Goal: Task Accomplishment & Management: Manage account settings

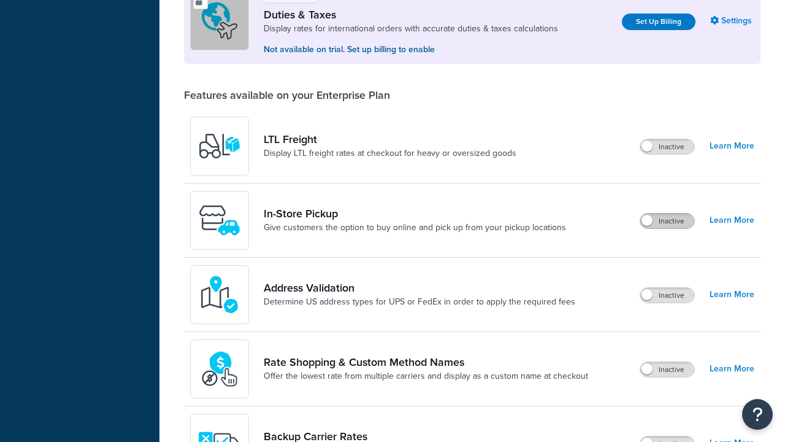
click at [668, 214] on label "Inactive" at bounding box center [668, 221] width 54 height 15
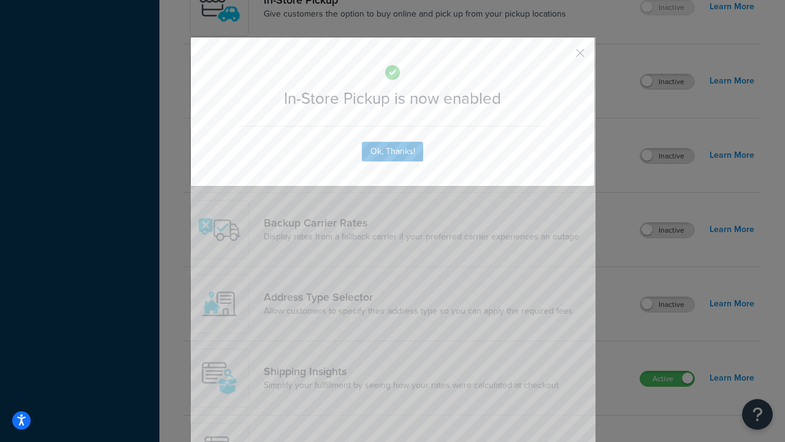
click at [562, 56] on button "button" at bounding box center [562, 57] width 3 height 3
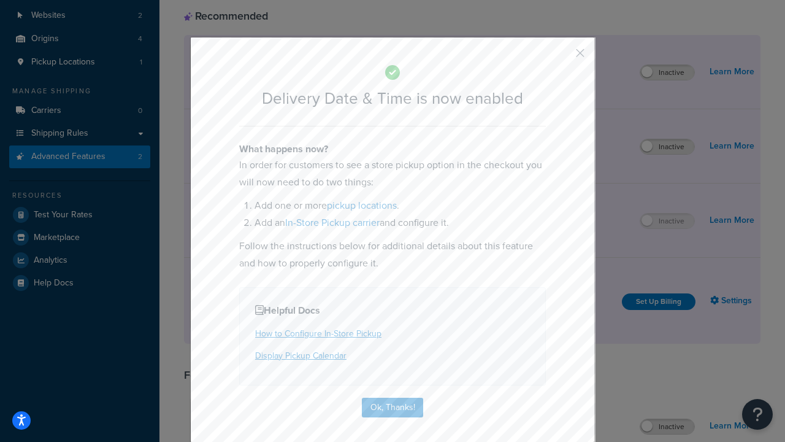
click at [562, 56] on button "button" at bounding box center [562, 57] width 3 height 3
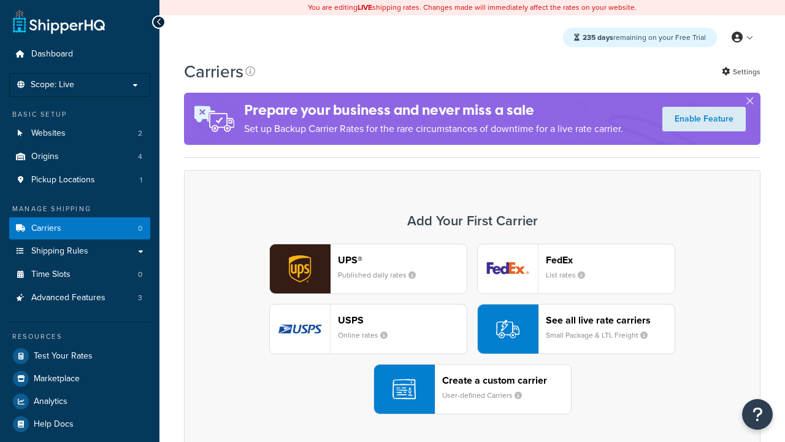
click at [472, 389] on div "Create a custom carrier User-defined Carriers" at bounding box center [506, 388] width 129 height 29
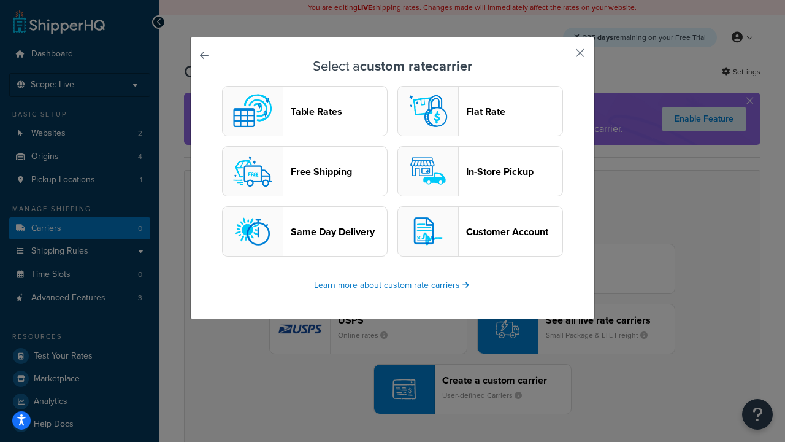
click at [480, 171] on header "In-Store Pickup" at bounding box center [514, 172] width 96 height 12
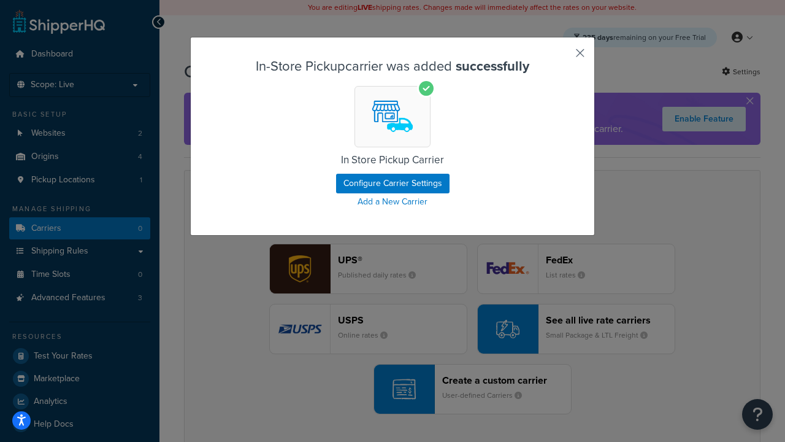
click at [562, 57] on button "button" at bounding box center [562, 57] width 3 height 3
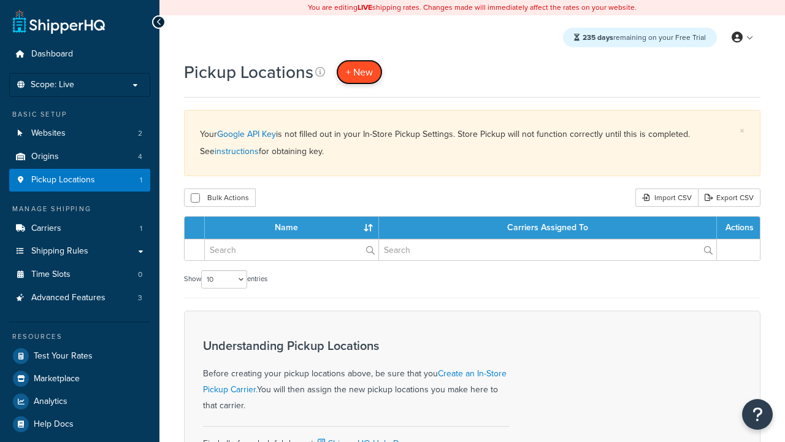
click at [360, 72] on span "+ New" at bounding box center [359, 72] width 27 height 14
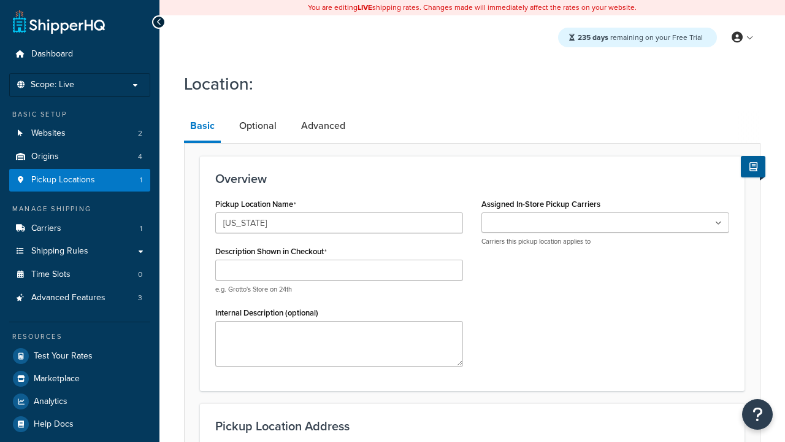
type input "[US_STATE]"
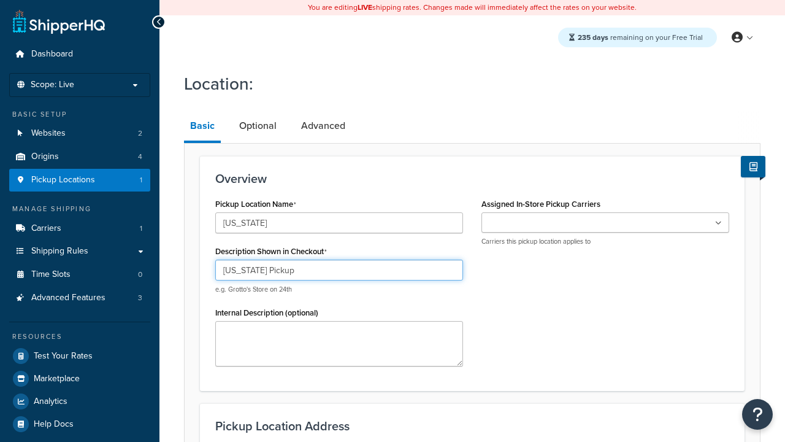
type input "California Pickup"
click at [606, 223] on ul at bounding box center [606, 222] width 248 height 20
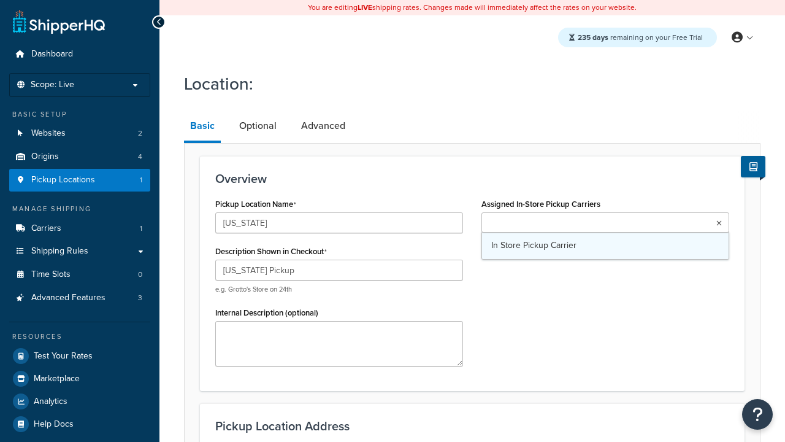
type input "3385 Michelson Drive"
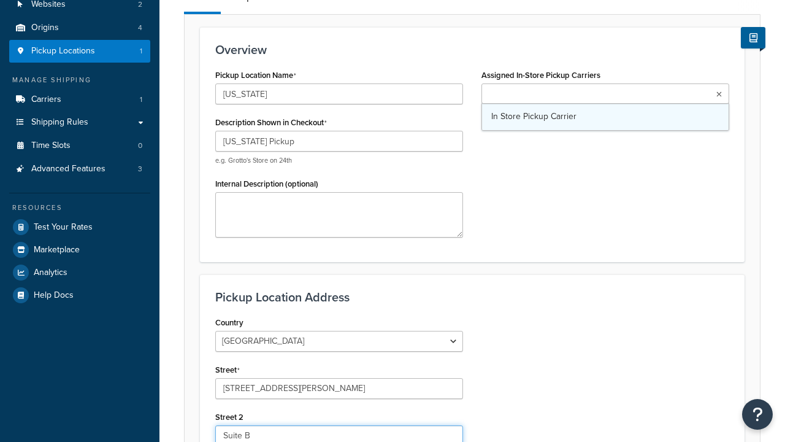
type input "Suite B"
type input "Irvine"
select select "5"
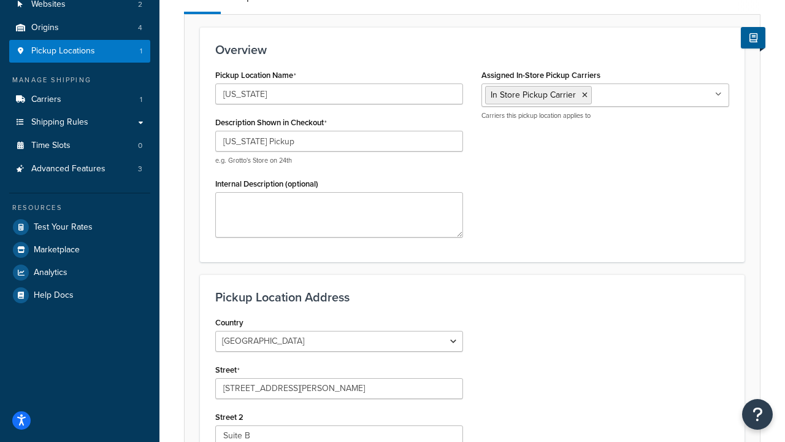
type input "Irvine"
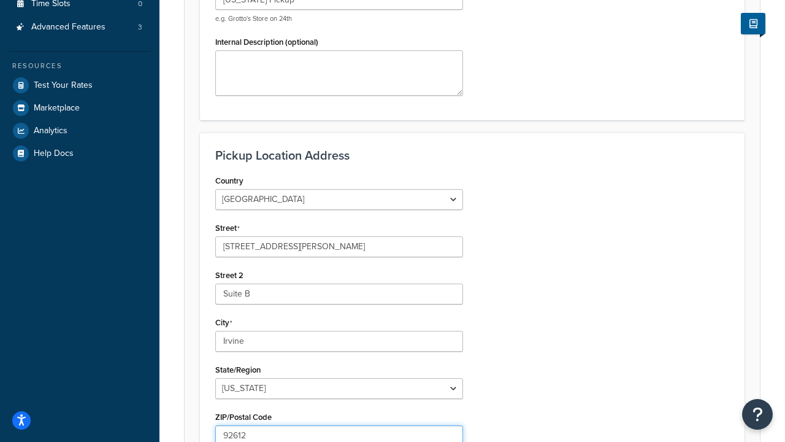
type input "92612"
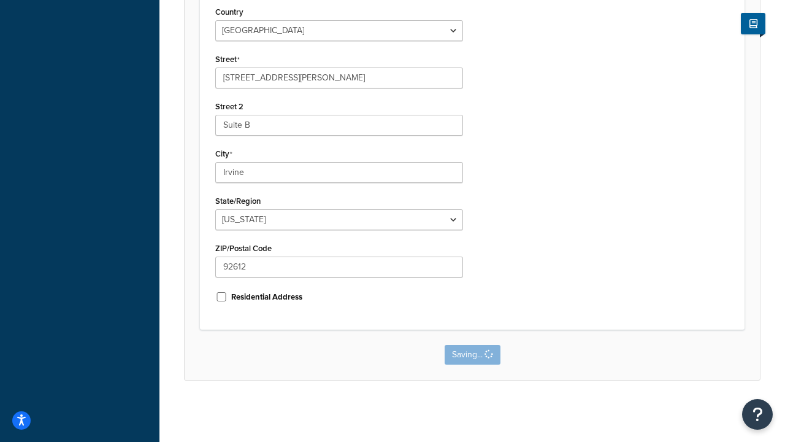
scroll to position [0, 0]
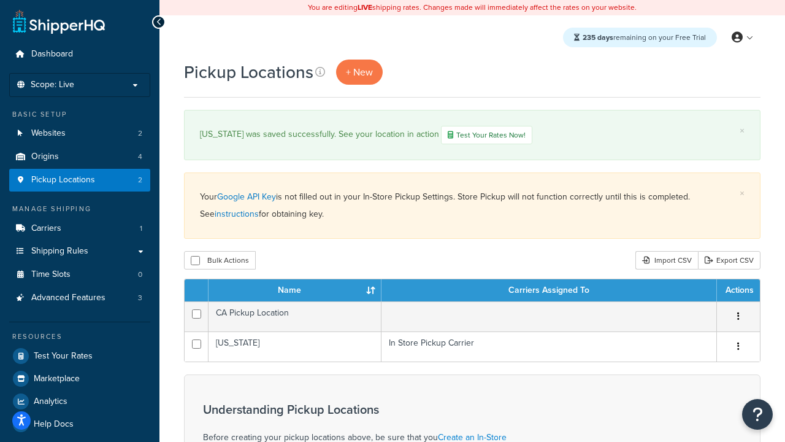
click at [295, 291] on th "Name" at bounding box center [295, 290] width 173 height 22
click at [549, 291] on th "Carriers Assigned To" at bounding box center [550, 290] width 336 height 22
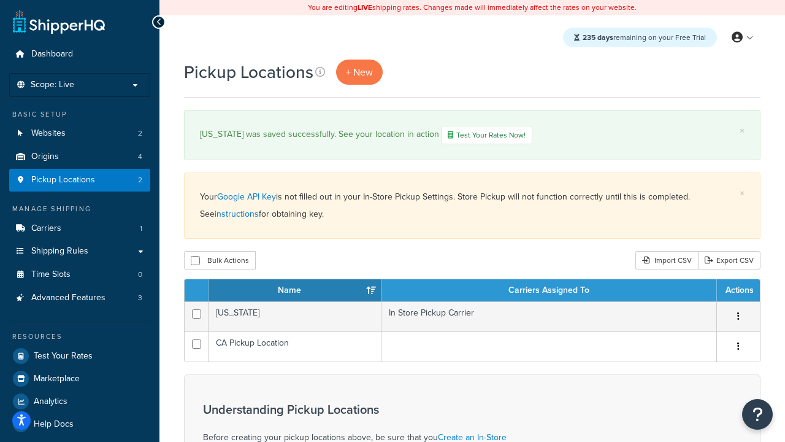
click at [738, 291] on th "Actions" at bounding box center [738, 290] width 43 height 22
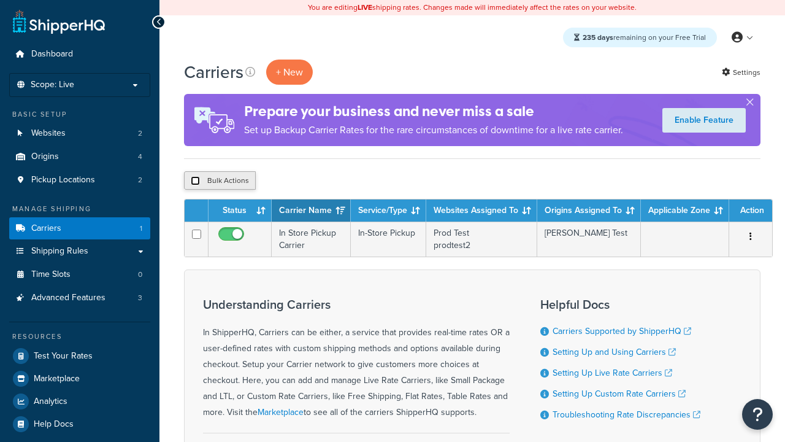
click at [195, 181] on input "checkbox" at bounding box center [195, 180] width 9 height 9
checkbox input "true"
click at [330, 181] on button "Delete" at bounding box center [327, 180] width 42 height 18
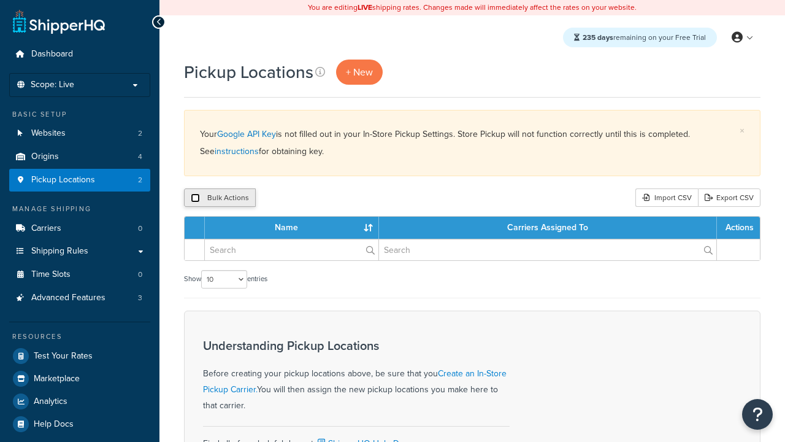
click at [195, 198] on input "checkbox" at bounding box center [195, 197] width 9 height 9
checkbox input "true"
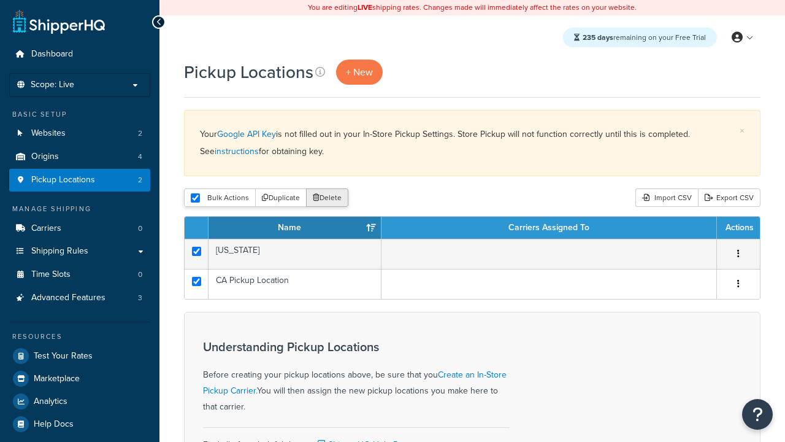
click at [330, 198] on button "Delete" at bounding box center [327, 197] width 42 height 18
